Goal: Task Accomplishment & Management: Use online tool/utility

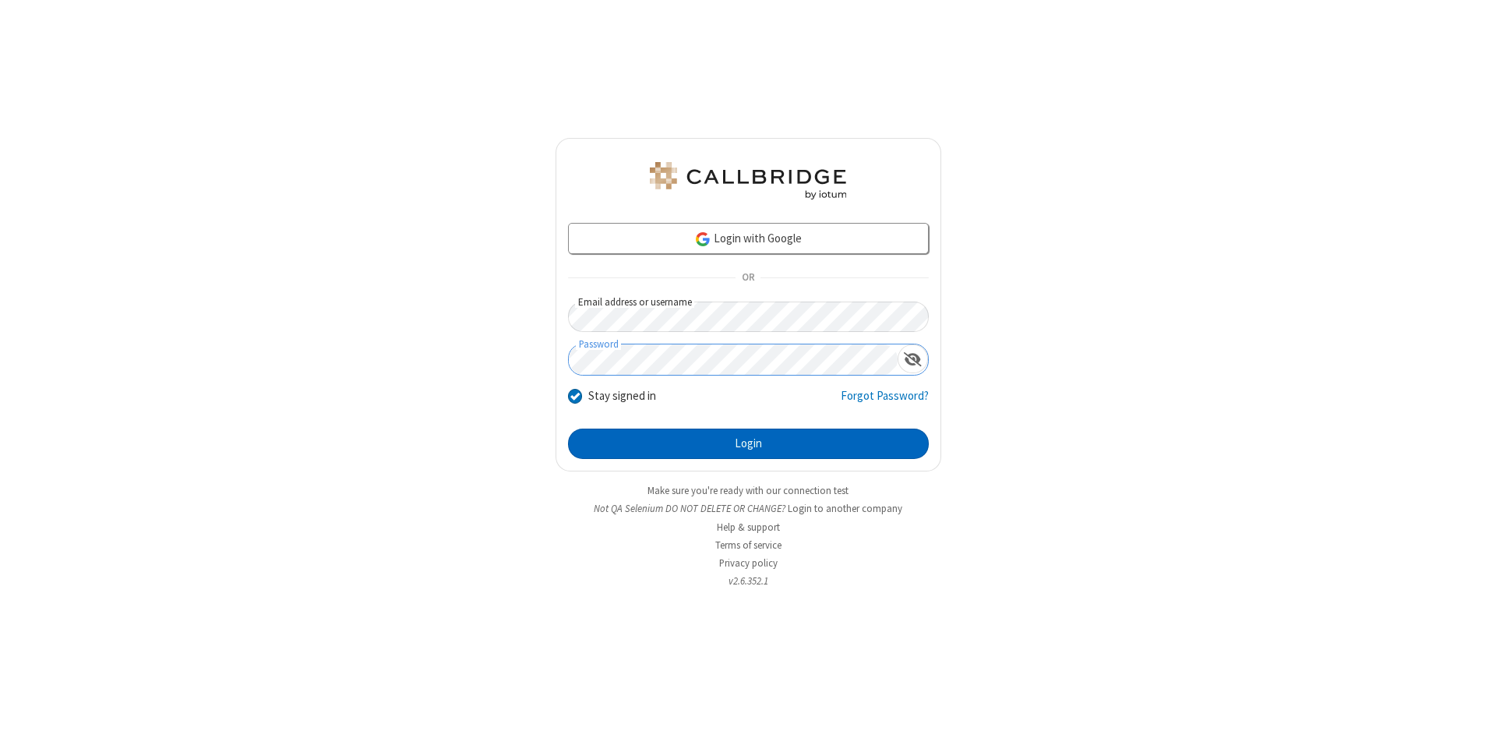
click at [748, 444] on button "Login" at bounding box center [748, 444] width 361 height 31
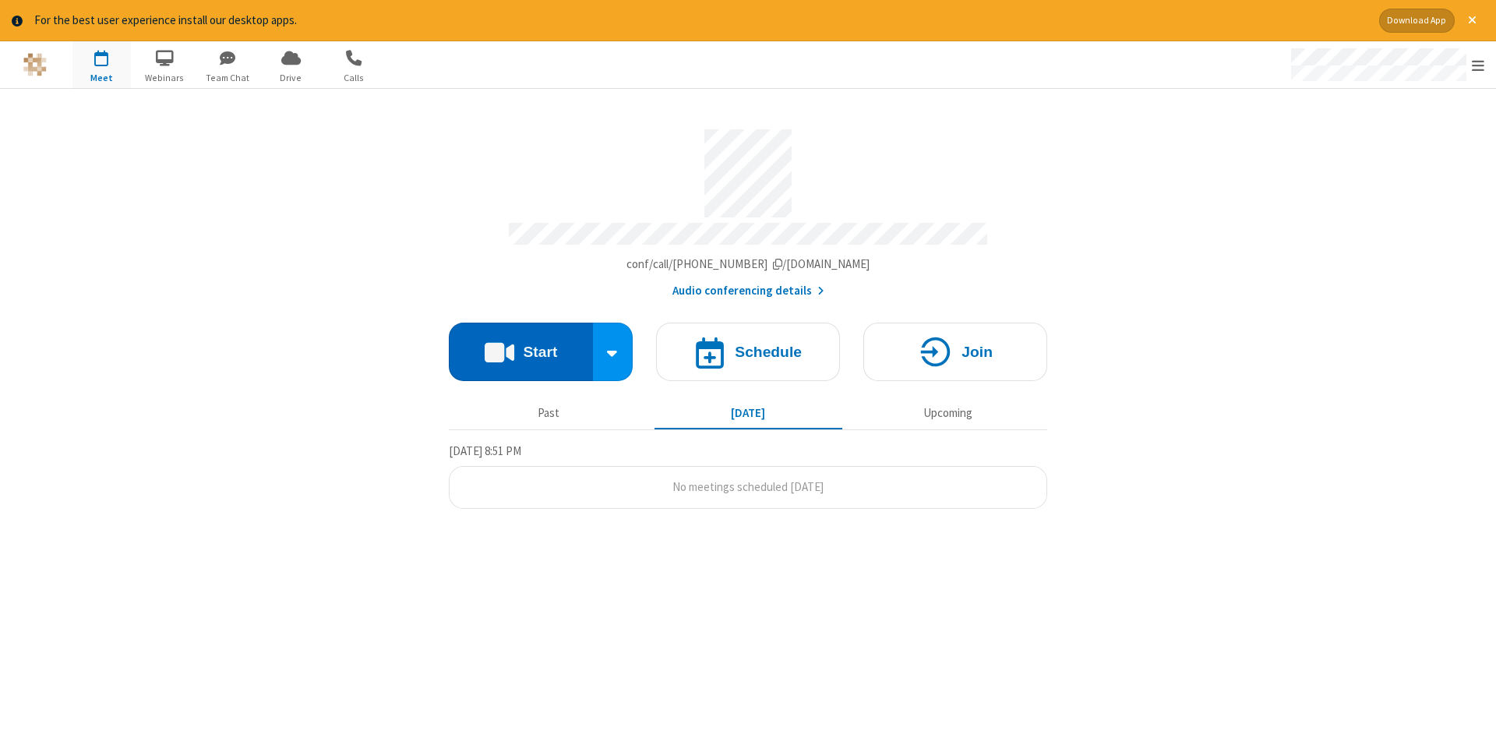
click at [520, 346] on button "Start" at bounding box center [521, 352] width 144 height 58
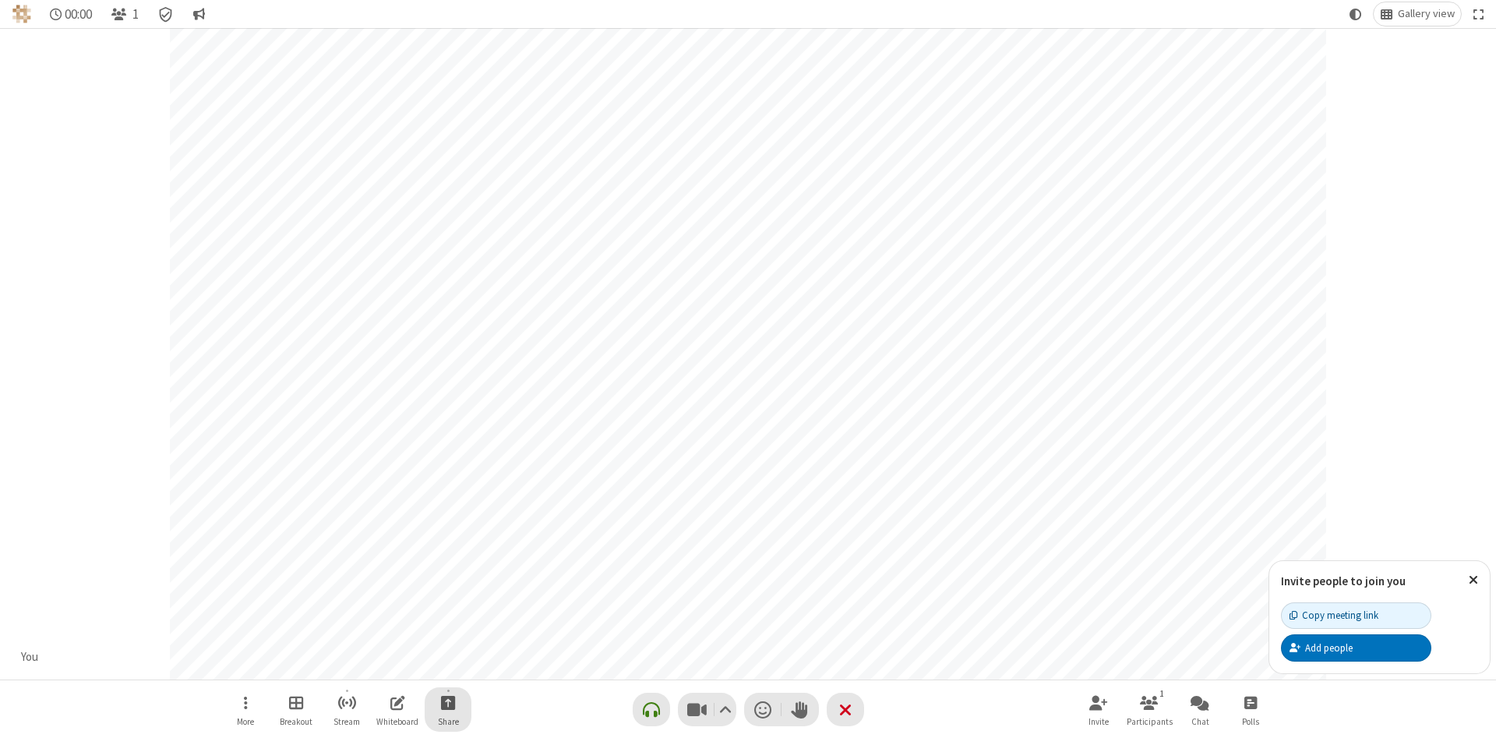
click at [447, 702] on span "Start sharing" at bounding box center [448, 702] width 15 height 19
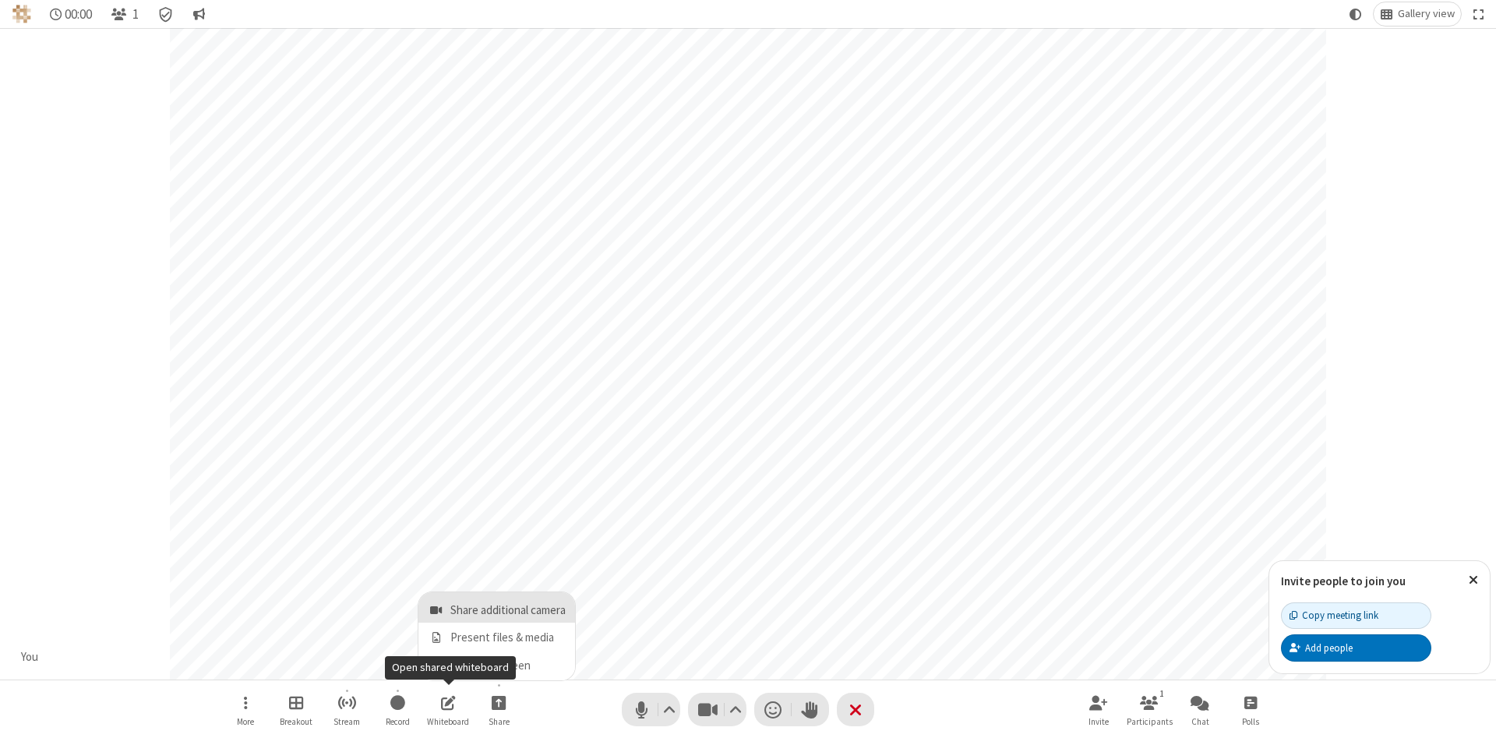
click at [498, 607] on span "Share additional camera" at bounding box center [507, 610] width 115 height 13
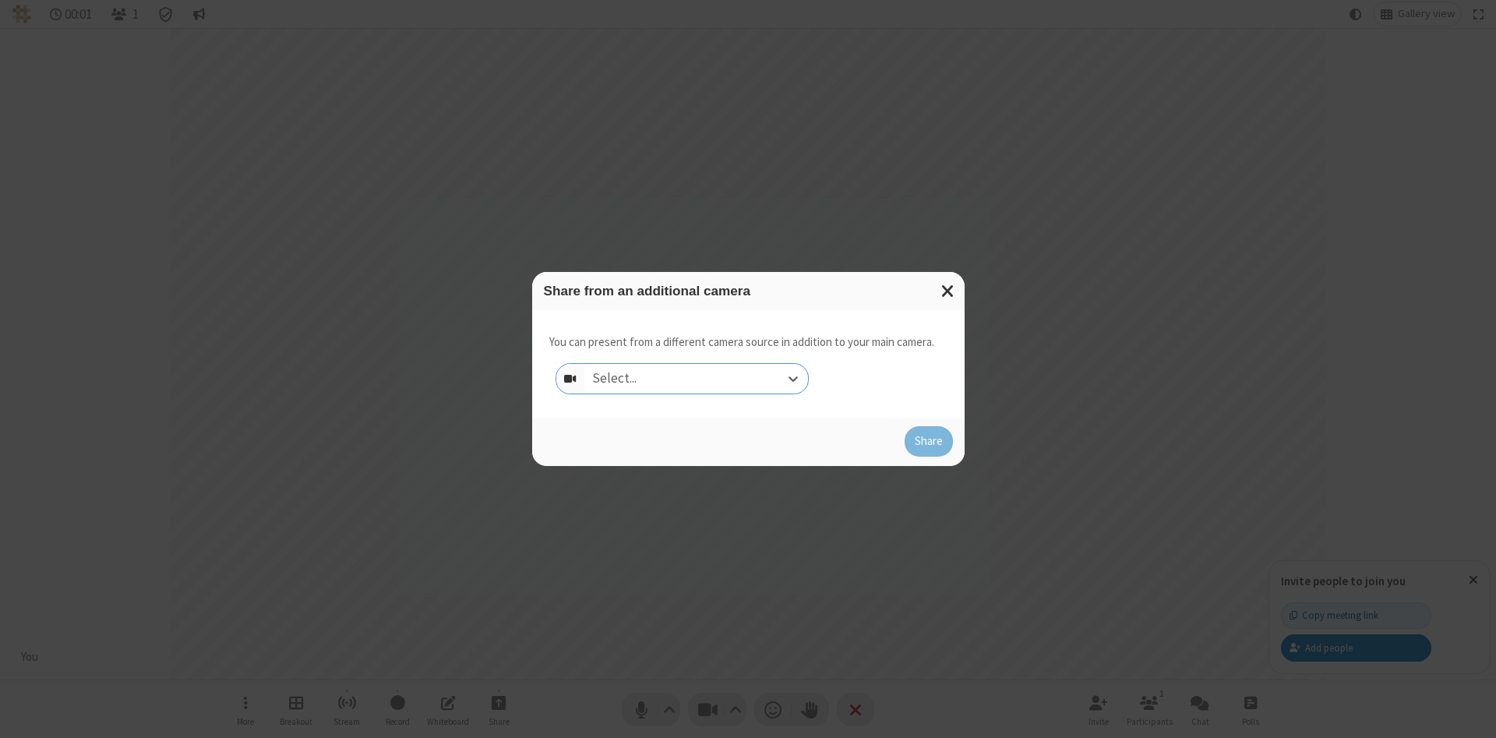
click at [696, 378] on div "Select..." at bounding box center [696, 379] width 224 height 30
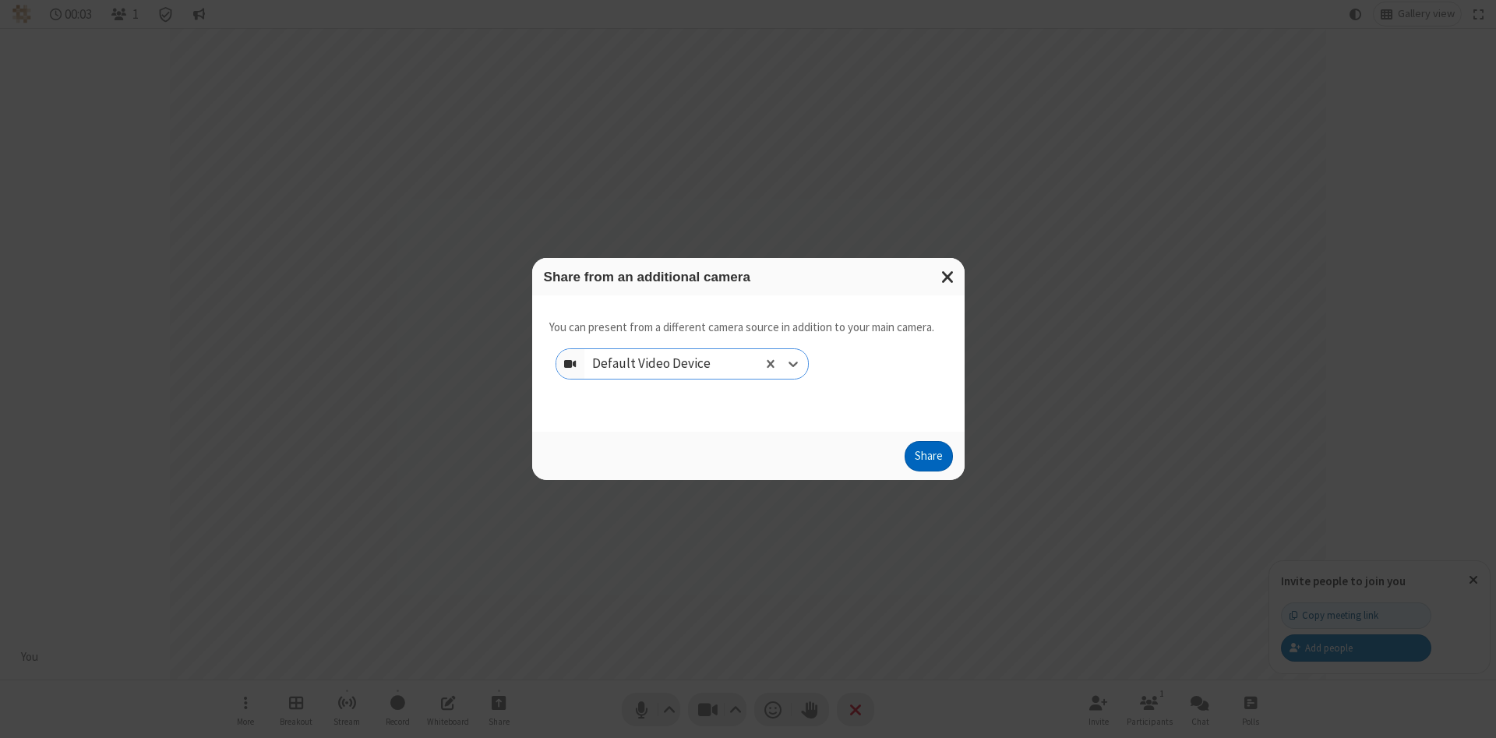
click at [928, 460] on button "Share" at bounding box center [929, 456] width 48 height 31
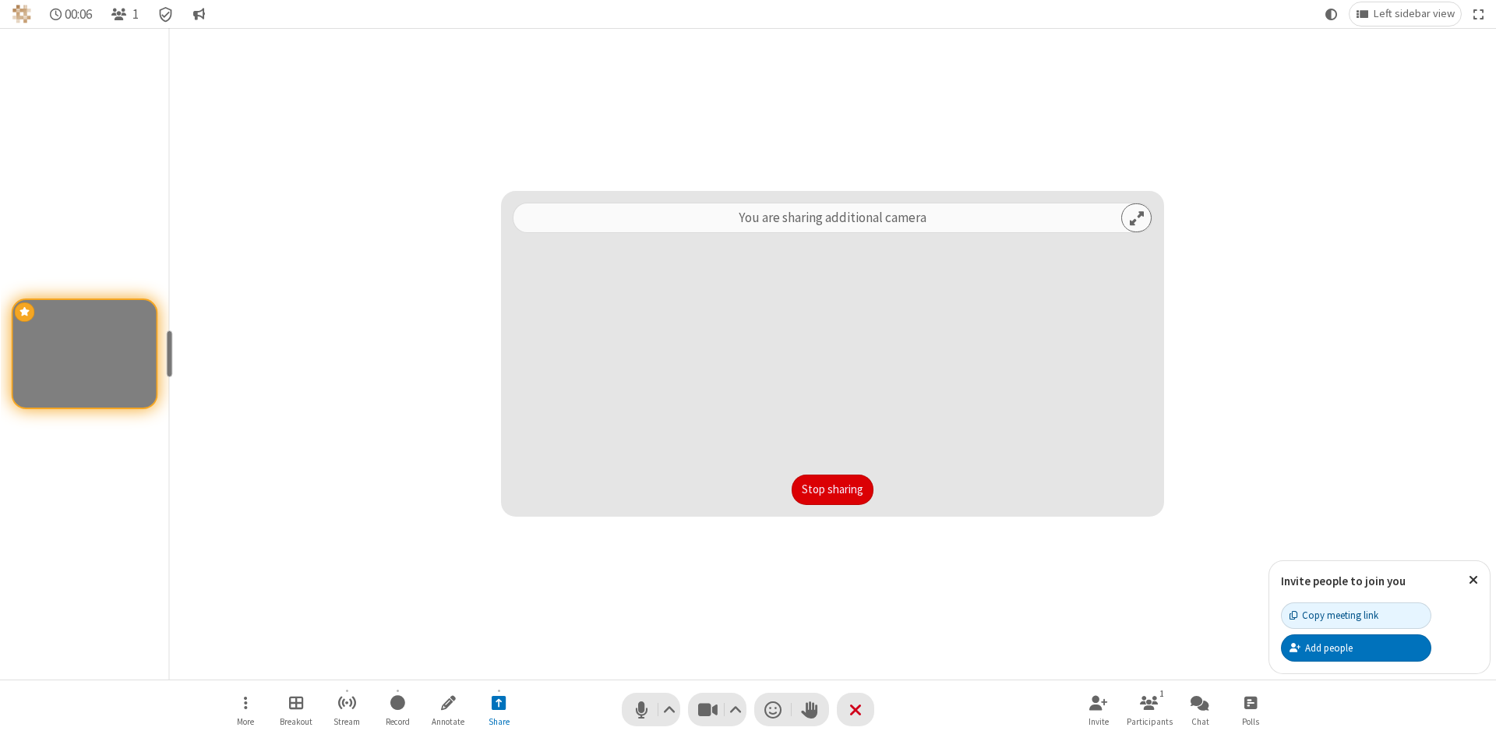
click at [832, 489] on button "Stop sharing" at bounding box center [833, 489] width 82 height 31
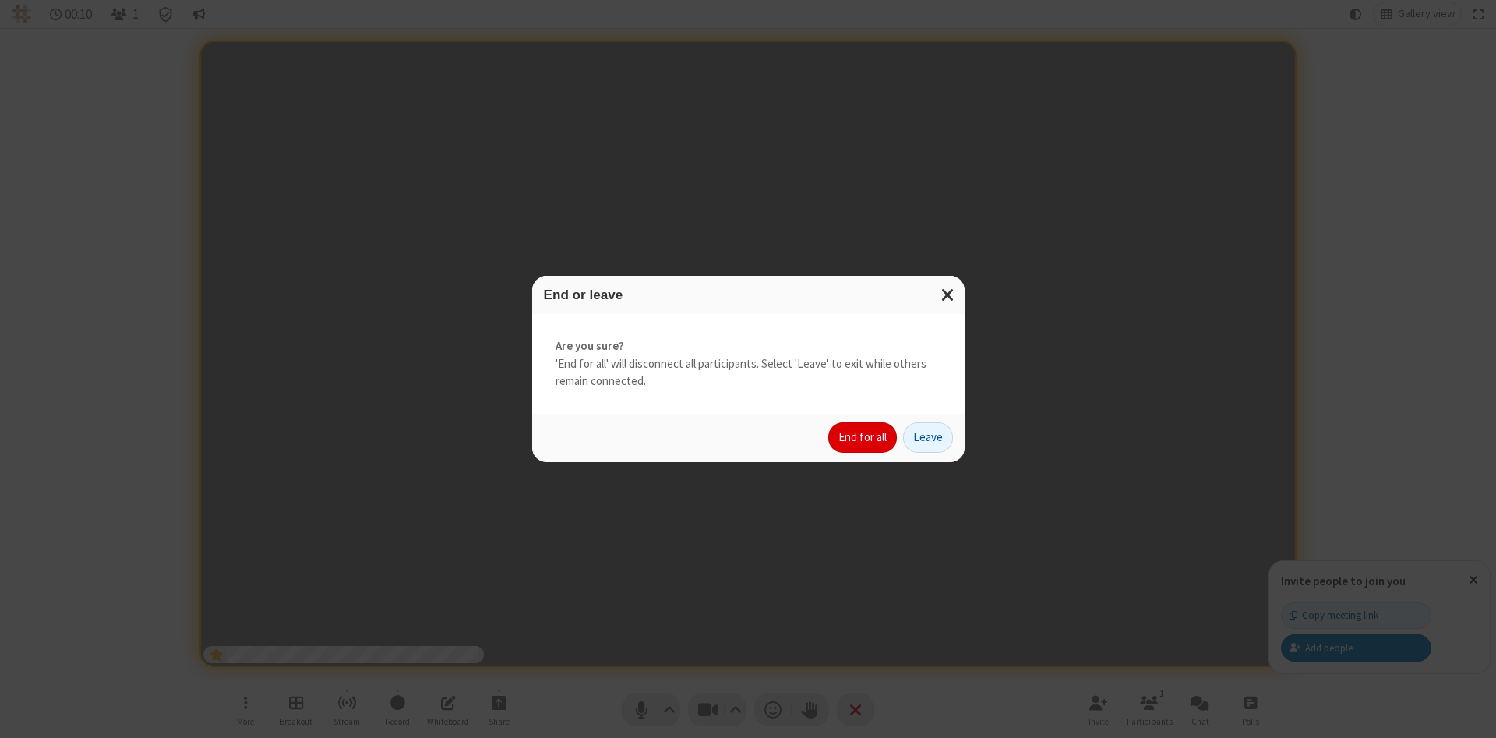
click at [863, 437] on button "End for all" at bounding box center [862, 437] width 69 height 31
